Goal: Find specific page/section: Find specific page/section

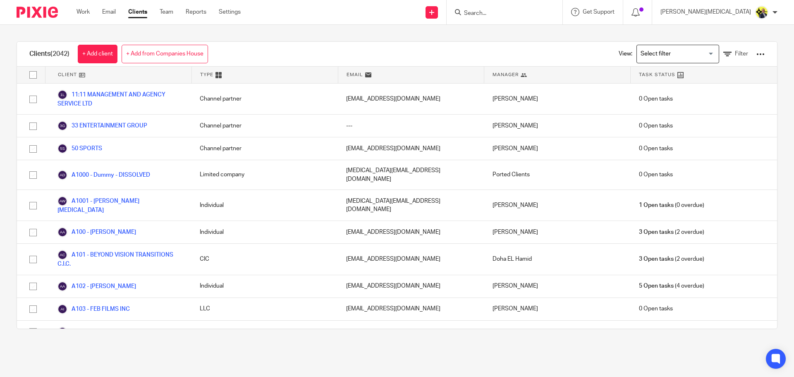
click at [528, 12] on input "Search" at bounding box center [500, 13] width 74 height 7
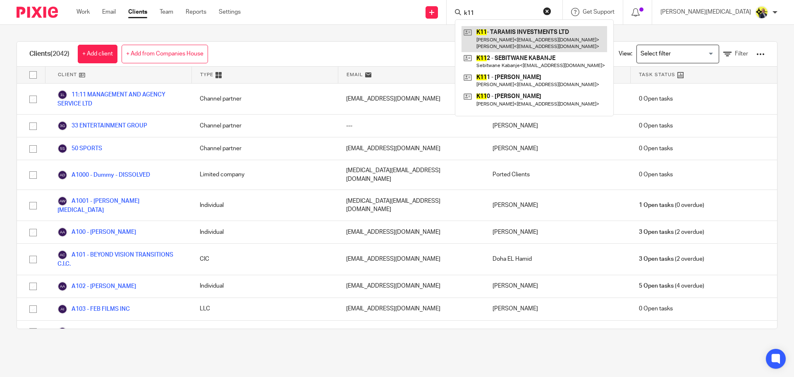
type input "k11"
click at [561, 37] on link at bounding box center [534, 39] width 146 height 26
